Goal: Information Seeking & Learning: Learn about a topic

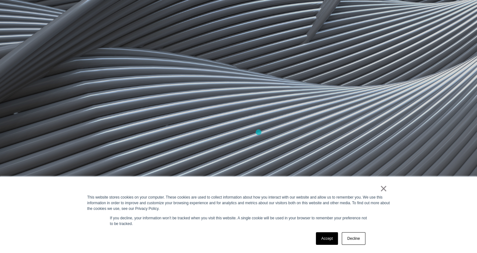
scroll to position [410, 0]
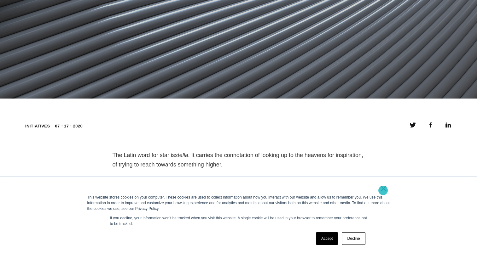
click at [384, 190] on link "×" at bounding box center [384, 189] width 8 height 6
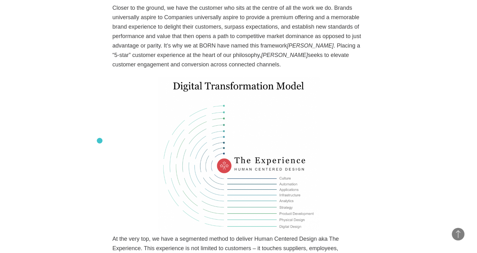
scroll to position [504, 0]
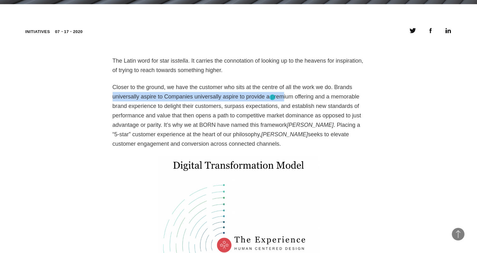
drag, startPoint x: 118, startPoint y: 98, endPoint x: 272, endPoint y: 97, distance: 154.1
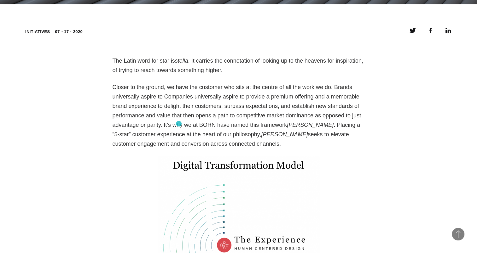
click at [179, 123] on p "Closer to the ground, we have the customer who sits at the centre of all the wo…" at bounding box center [238, 116] width 252 height 66
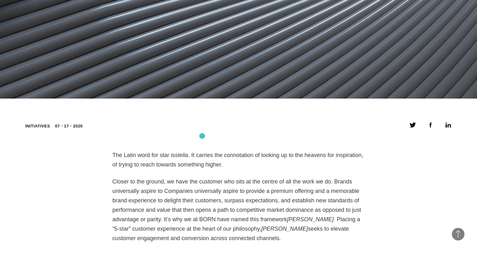
scroll to position [460, 0]
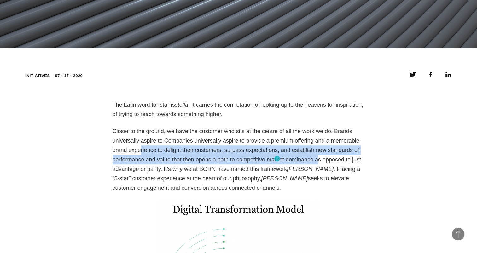
drag, startPoint x: 123, startPoint y: 149, endPoint x: 277, endPoint y: 159, distance: 154.7
click at [277, 159] on p "Closer to the ground, we have the customer who sits at the centre of all the wo…" at bounding box center [238, 160] width 252 height 66
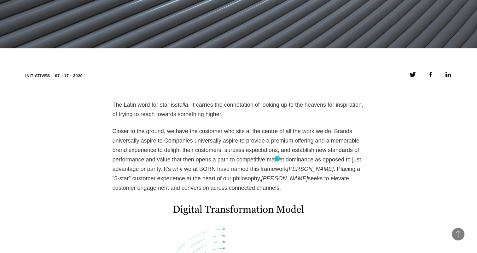
drag, startPoint x: 277, startPoint y: 159, endPoint x: 318, endPoint y: 168, distance: 42.0
click at [318, 168] on p "Closer to the ground, we have the customer who sits at the centre of all the wo…" at bounding box center [238, 160] width 252 height 66
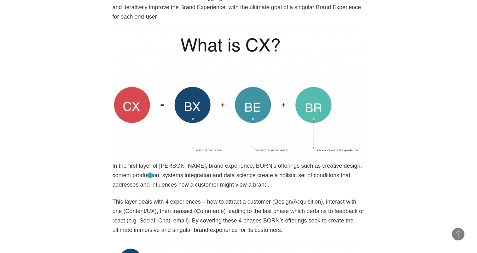
scroll to position [1216, 0]
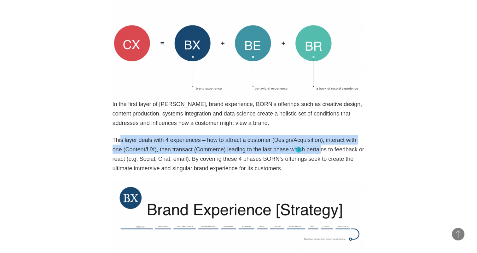
drag, startPoint x: 119, startPoint y: 139, endPoint x: 298, endPoint y: 150, distance: 179.3
click at [298, 150] on p "This layer deals with 4 experiences – how to attract a customer (Design/Acquisi…" at bounding box center [238, 154] width 252 height 38
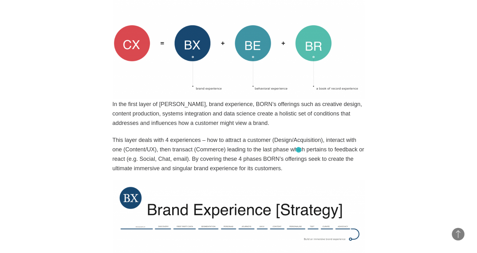
drag, startPoint x: 298, startPoint y: 150, endPoint x: 286, endPoint y: 159, distance: 15.1
click at [286, 159] on p "This layer deals with 4 experiences – how to attract a customer (Design/Acquisi…" at bounding box center [238, 154] width 252 height 38
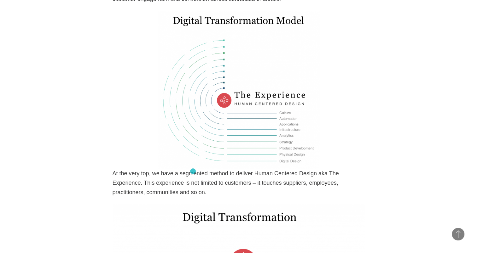
scroll to position [681, 0]
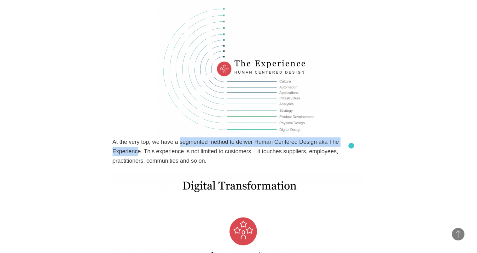
drag, startPoint x: 175, startPoint y: 141, endPoint x: 351, endPoint y: 146, distance: 175.9
click at [351, 146] on p "At the very top, we have a segmented method to deliver Human Centered Design ak…" at bounding box center [238, 151] width 252 height 28
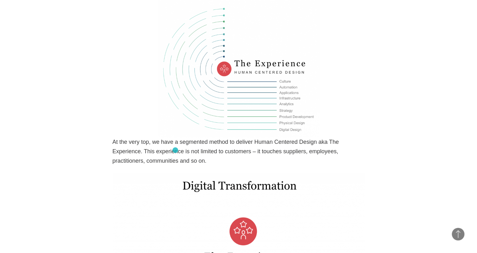
click at [175, 150] on p "At the very top, we have a segmented method to deliver Human Centered Design ak…" at bounding box center [238, 151] width 252 height 28
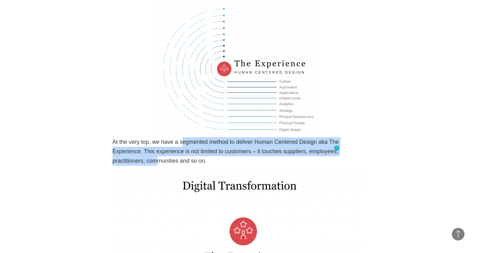
drag, startPoint x: 178, startPoint y: 144, endPoint x: 337, endPoint y: 148, distance: 158.9
click at [337, 148] on p "At the very top, we have a segmented method to deliver Human Centered Design ak…" at bounding box center [238, 151] width 252 height 28
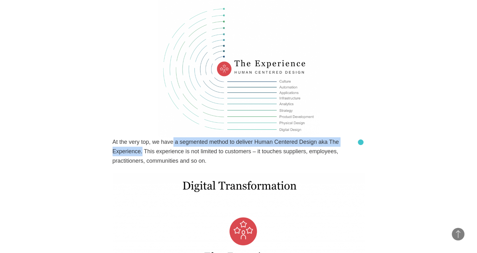
drag, startPoint x: 171, startPoint y: 143, endPoint x: 360, endPoint y: 142, distance: 189.7
click at [360, 142] on p "At the very top, we have a segmented method to deliver Human Centered Design ak…" at bounding box center [238, 151] width 252 height 28
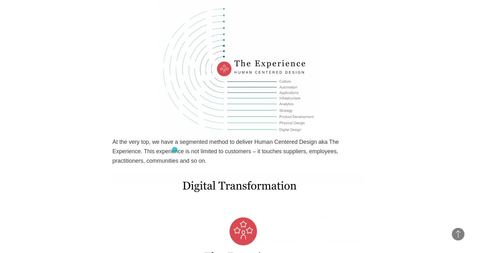
click at [175, 150] on p "At the very top, we have a segmented method to deliver Human Centered Design ak…" at bounding box center [238, 151] width 252 height 28
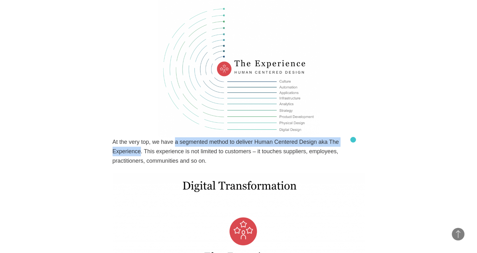
drag, startPoint x: 173, startPoint y: 141, endPoint x: 353, endPoint y: 140, distance: 180.2
click at [353, 140] on p "At the very top, we have a segmented method to deliver Human Centered Design ak…" at bounding box center [238, 151] width 252 height 28
copy p "a segmented method to deliver Human Centered Design aka The Experience"
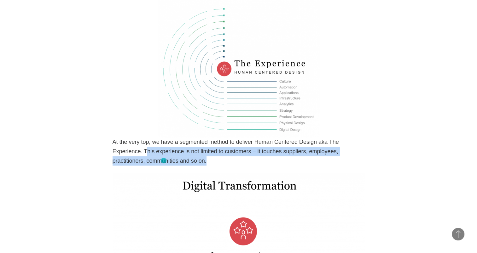
drag, startPoint x: 120, startPoint y: 149, endPoint x: 163, endPoint y: 161, distance: 44.6
click at [163, 161] on p "At the very top, we have a segmented method to deliver Human Centered Design ak…" at bounding box center [238, 151] width 252 height 28
drag, startPoint x: 163, startPoint y: 161, endPoint x: 122, endPoint y: 155, distance: 41.4
click at [132, 163] on p "At the very top, we have a segmented method to deliver Human Centered Design ak…" at bounding box center [238, 151] width 252 height 28
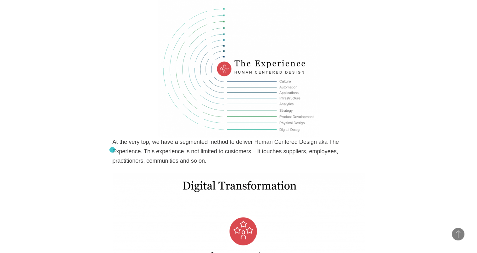
click at [112, 149] on p "At the very top, we have a segmented method to deliver Human Centered Design ak…" at bounding box center [238, 151] width 252 height 28
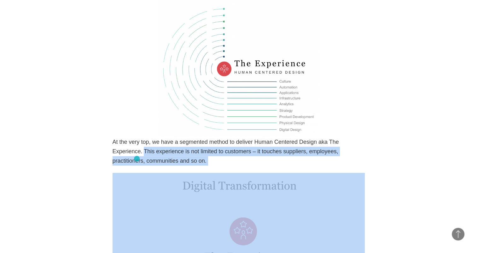
drag, startPoint x: 112, startPoint y: 150, endPoint x: 137, endPoint y: 159, distance: 26.5
copy div "This experience is not limited to customers – it touches suppliers, employees, …"
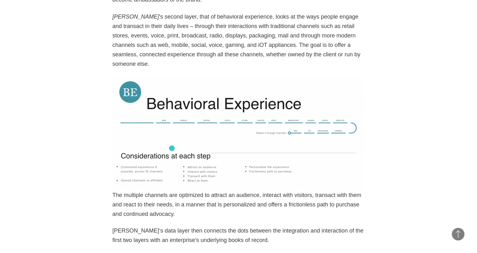
scroll to position [1563, 0]
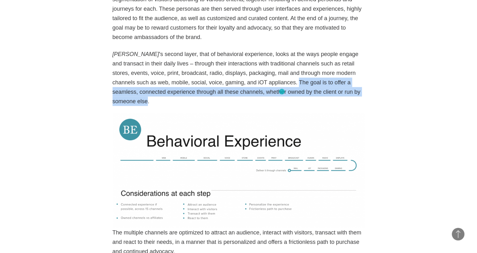
drag, startPoint x: 212, startPoint y: 83, endPoint x: 282, endPoint y: 92, distance: 70.2
click at [282, 92] on p "[PERSON_NAME] ’s second layer, that of behavioral experience, looks at the ways…" at bounding box center [238, 77] width 252 height 57
copy p "The goal is to offer a seamless, connected experience through all these channel…"
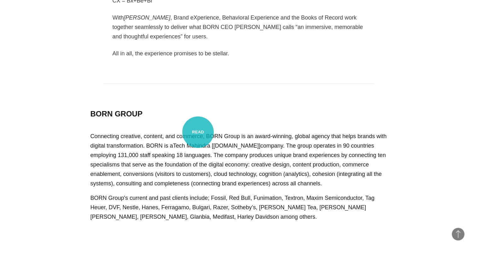
scroll to position [2606, 0]
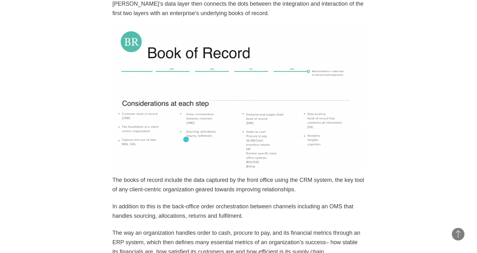
scroll to position [1881, 0]
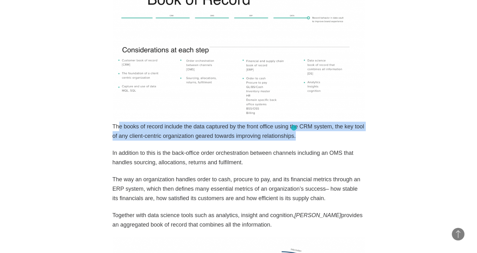
drag, startPoint x: 140, startPoint y: 121, endPoint x: 294, endPoint y: 128, distance: 153.9
click at [294, 128] on p "The books of record include the data captured by the front office using the CRM…" at bounding box center [238, 131] width 252 height 19
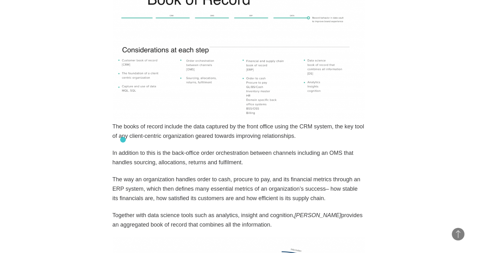
click at [123, 148] on p "In addition to this is the back-office order orchestration between channels inc…" at bounding box center [238, 157] width 252 height 19
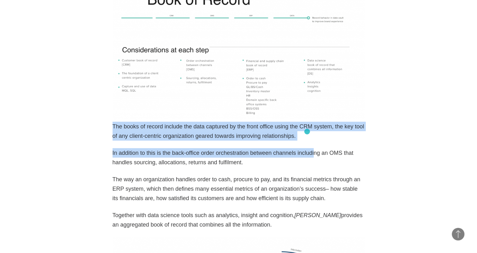
drag, startPoint x: 113, startPoint y: 120, endPoint x: 304, endPoint y: 133, distance: 190.8
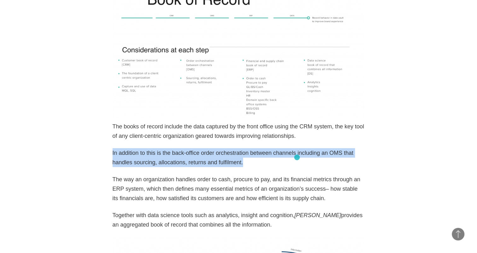
drag, startPoint x: 96, startPoint y: 142, endPoint x: 297, endPoint y: 158, distance: 201.0
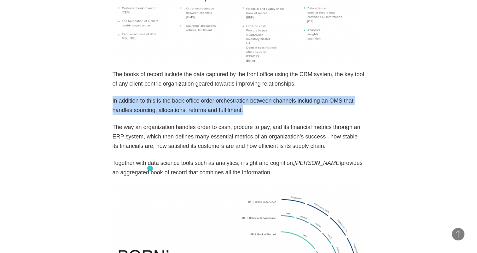
scroll to position [1944, 0]
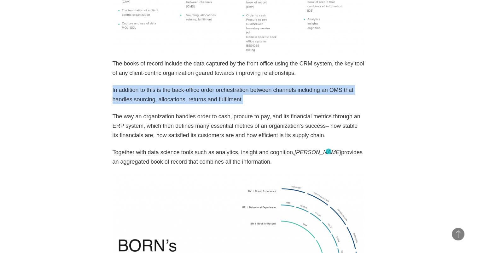
drag, startPoint x: 115, startPoint y: 145, endPoint x: 328, endPoint y: 152, distance: 213.4
click at [328, 152] on p "Together with data science tools such as analytics, insight and cognition, [PER…" at bounding box center [238, 157] width 252 height 19
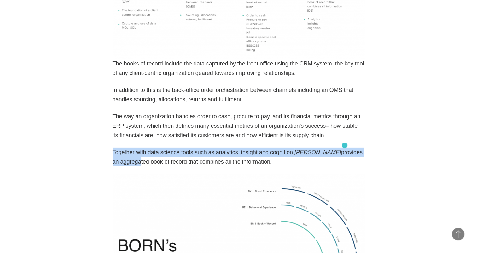
drag, startPoint x: 108, startPoint y: 142, endPoint x: 344, endPoint y: 146, distance: 236.3
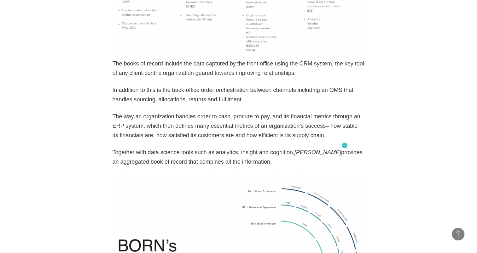
drag, startPoint x: 344, startPoint y: 146, endPoint x: 312, endPoint y: 164, distance: 37.4
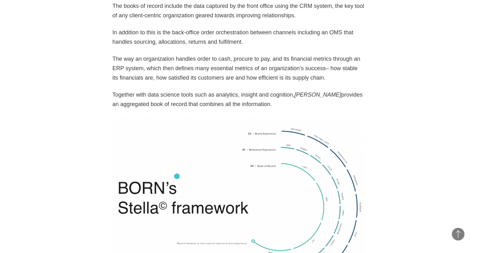
scroll to position [2165, 0]
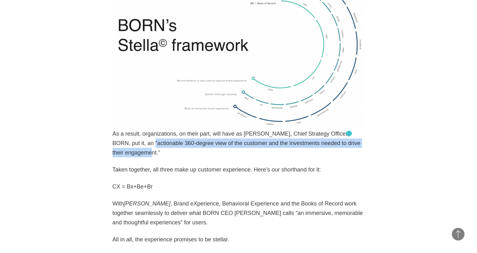
drag, startPoint x: 115, startPoint y: 134, endPoint x: 349, endPoint y: 134, distance: 233.5
click at [349, 134] on p "As a result, organizations, on their part, will have as [PERSON_NAME], Chief St…" at bounding box center [238, 143] width 252 height 28
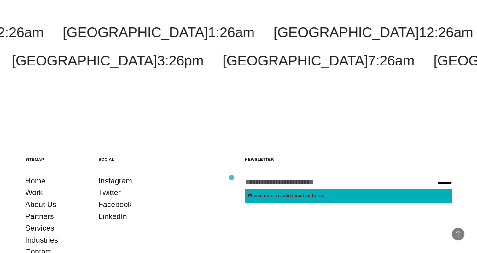
scroll to position [2944, 0]
